Goal: Task Accomplishment & Management: Use online tool/utility

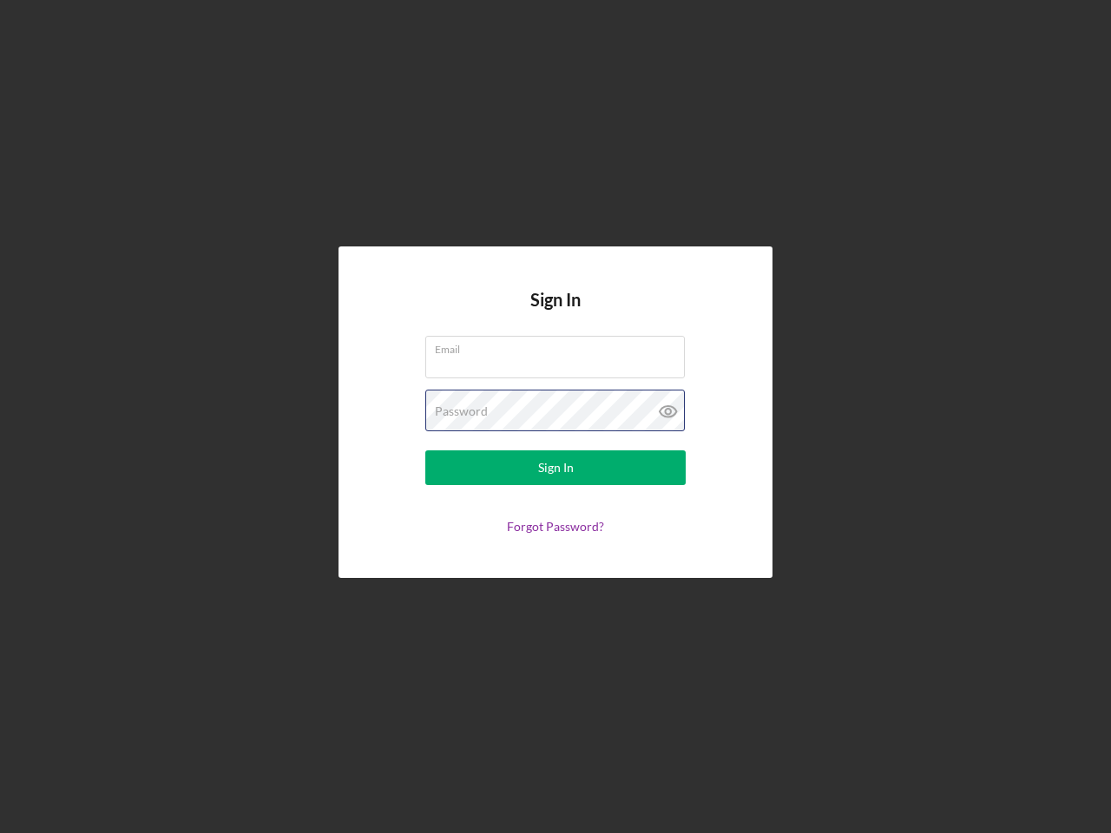
click at [556, 417] on div "Password" at bounding box center [555, 411] width 260 height 43
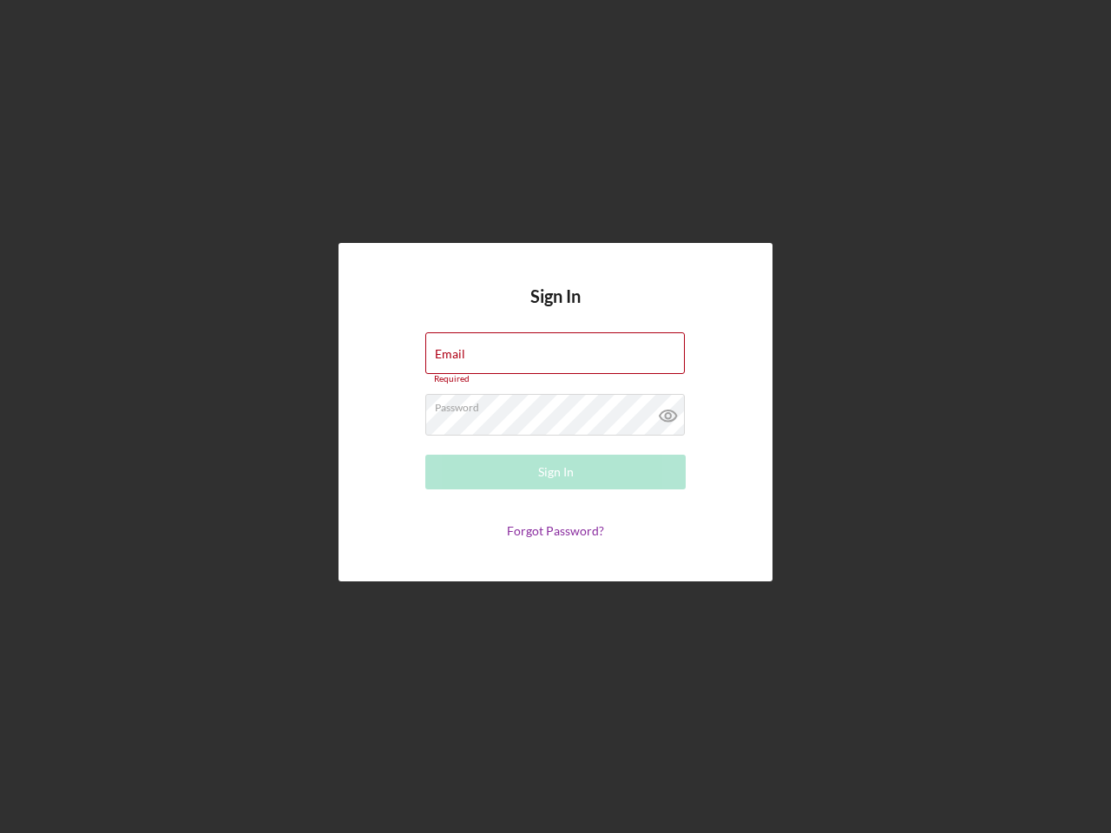
click at [668, 411] on icon at bounding box center [668, 415] width 43 height 43
